Goal: Register for event/course

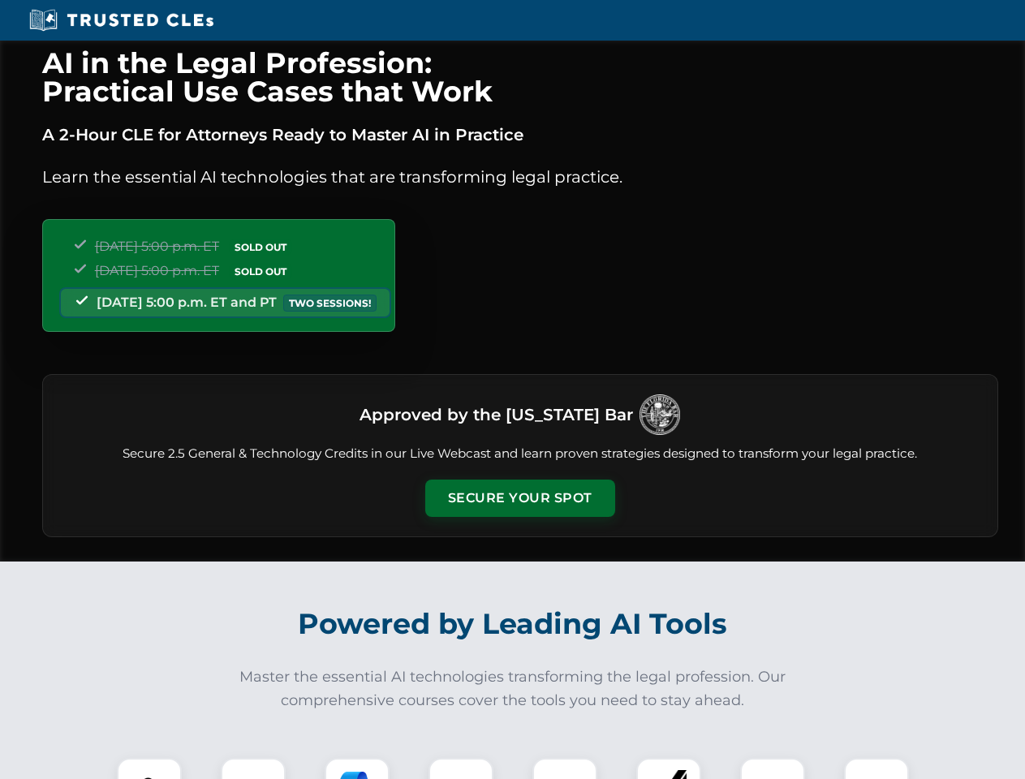
click at [519, 498] on button "Secure Your Spot" at bounding box center [520, 497] width 190 height 37
click at [149, 768] on img at bounding box center [149, 790] width 47 height 47
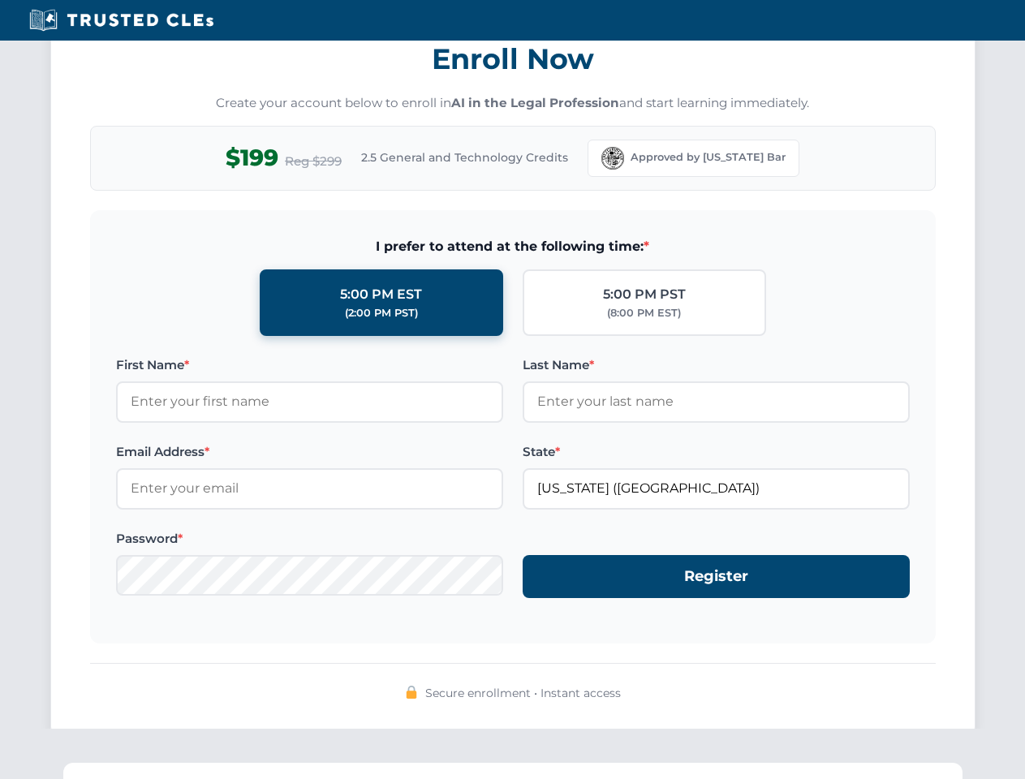
scroll to position [1593, 0]
